Goal: Task Accomplishment & Management: Complete application form

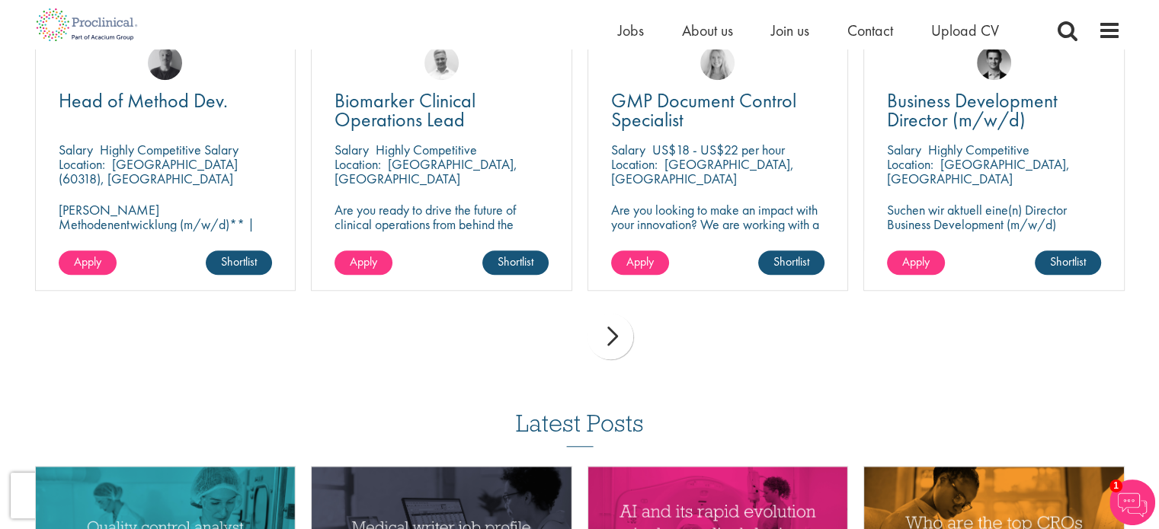
scroll to position [1130, 0]
click at [102, 271] on link "Apply" at bounding box center [88, 263] width 58 height 24
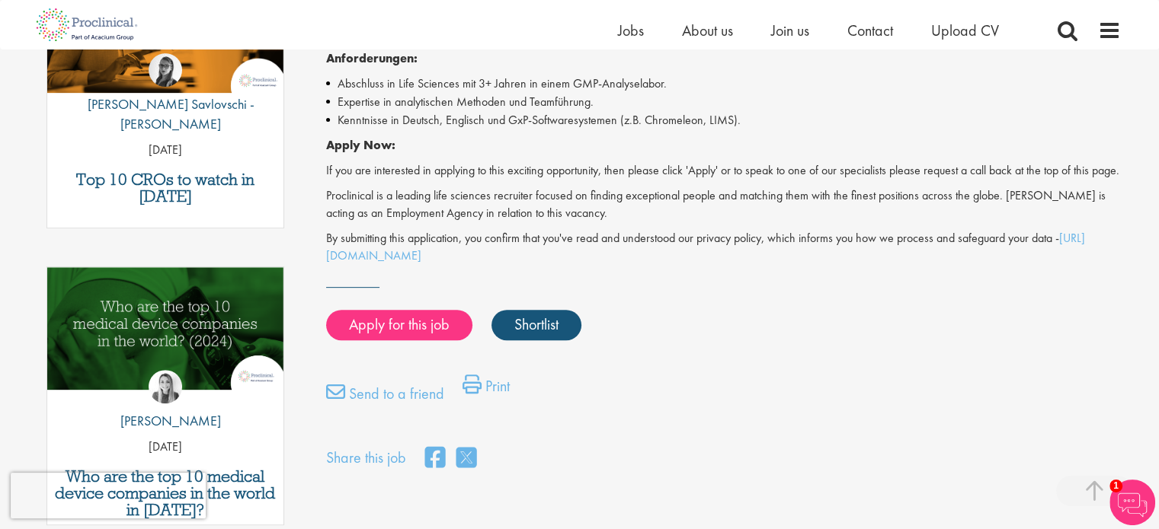
scroll to position [584, 0]
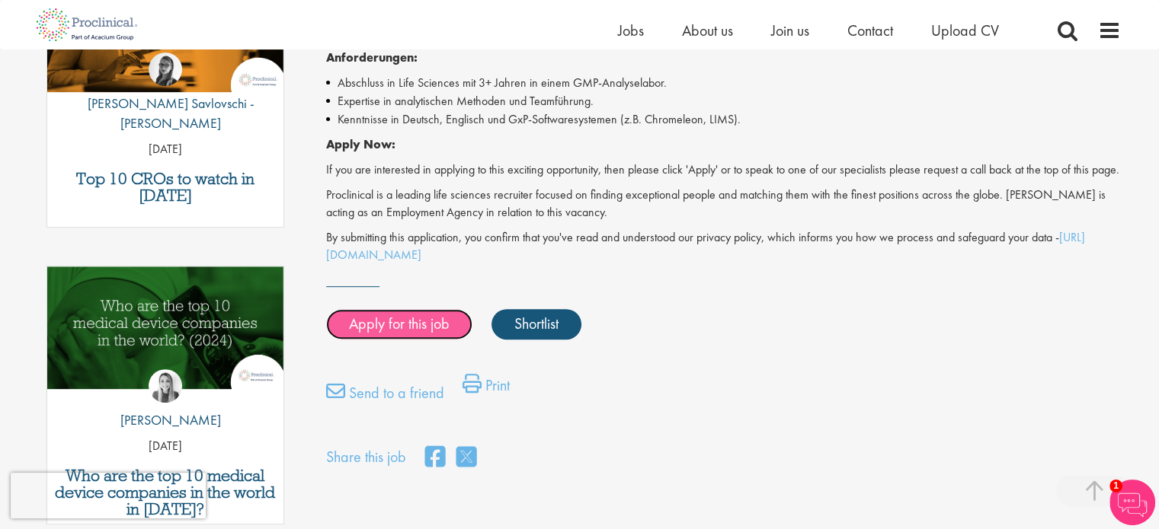
click at [424, 340] on link "Apply for this job" at bounding box center [399, 324] width 146 height 30
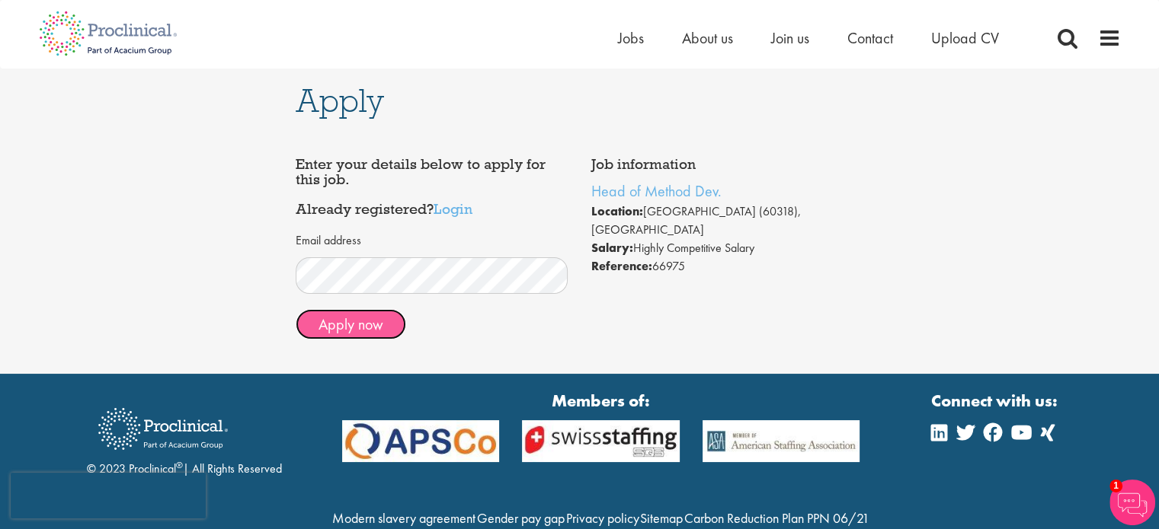
click at [366, 324] on button "Apply now" at bounding box center [351, 324] width 110 height 30
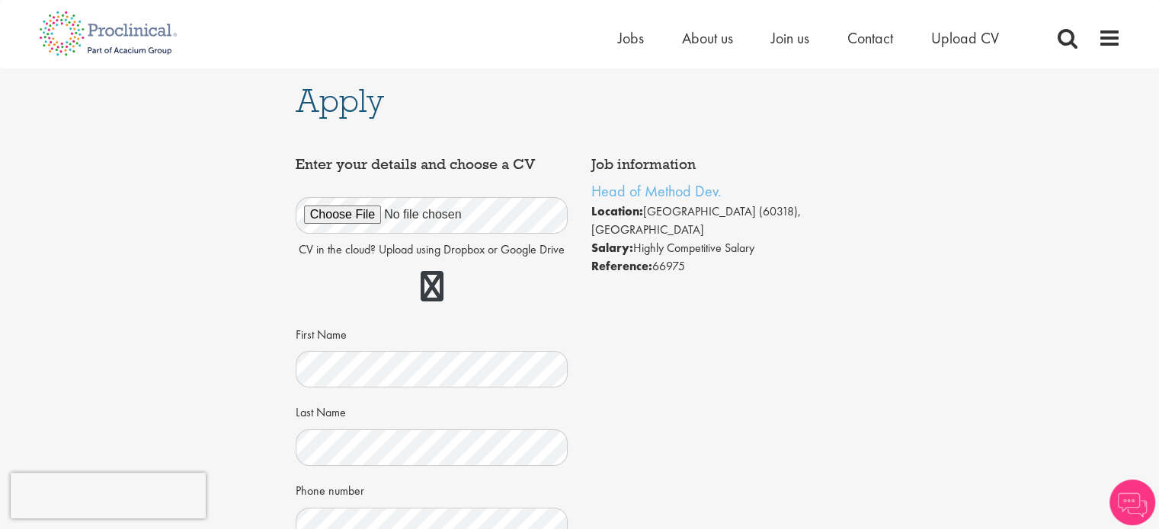
scroll to position [57, 0]
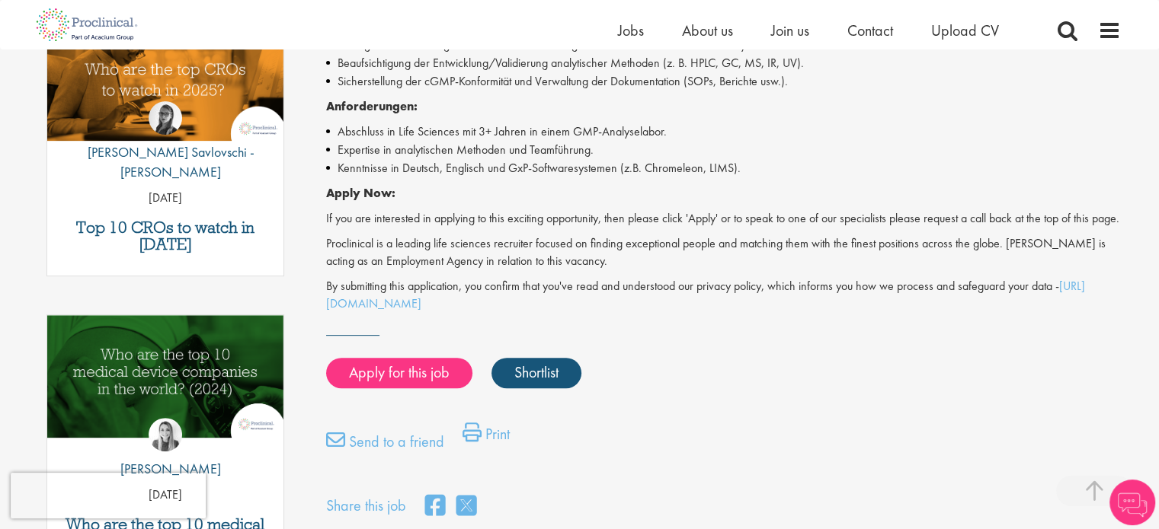
scroll to position [529, 0]
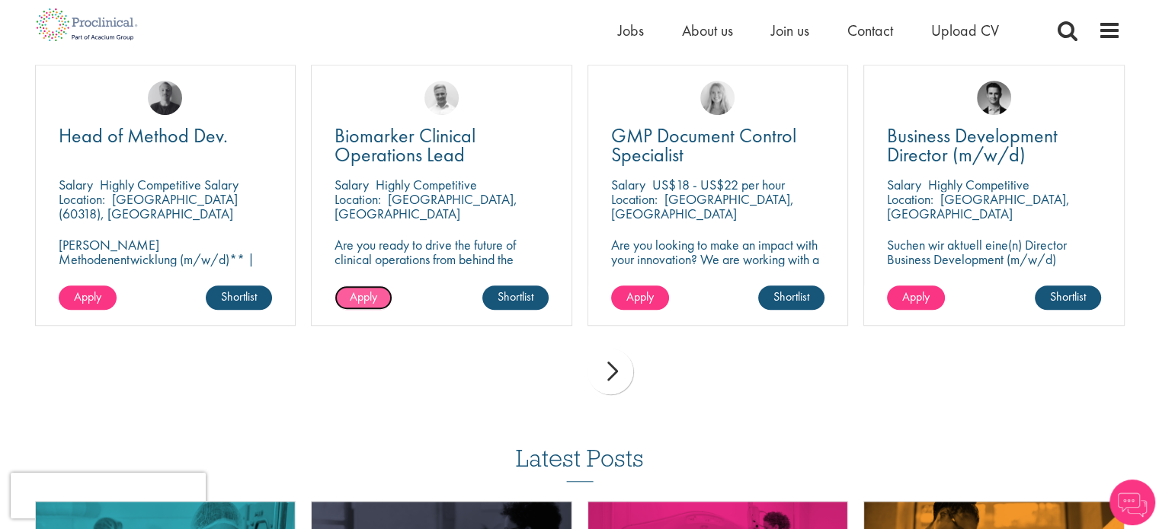
click at [361, 295] on span "Apply" at bounding box center [363, 297] width 27 height 16
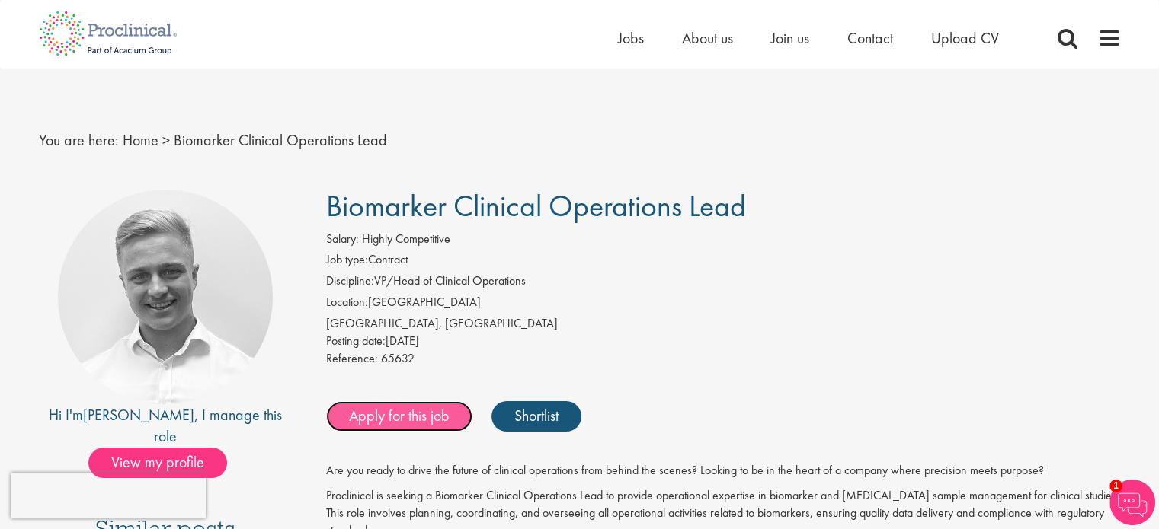
click at [433, 420] on link "Apply for this job" at bounding box center [399, 416] width 146 height 30
